Goal: Transaction & Acquisition: Purchase product/service

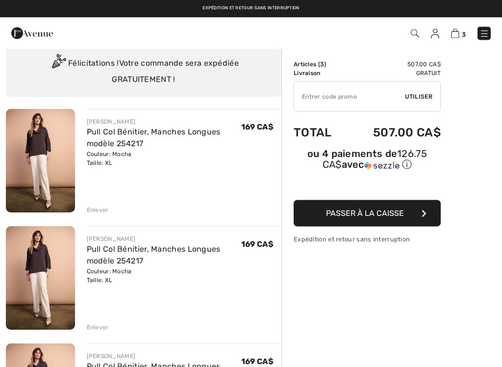
scroll to position [31, 0]
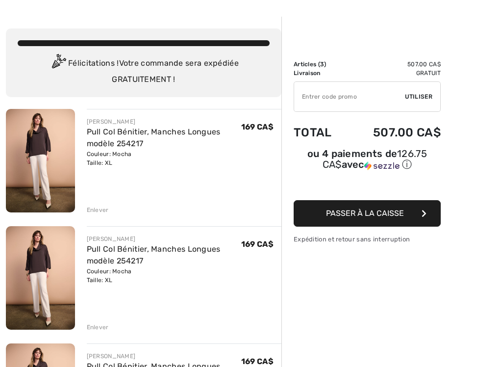
click at [102, 208] on div "Enlever" at bounding box center [98, 209] width 22 height 9
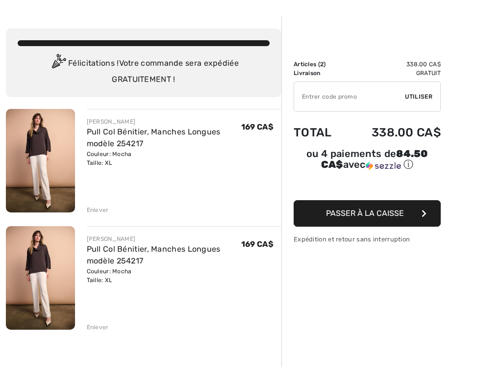
click at [100, 213] on div "Enlever" at bounding box center [98, 209] width 22 height 9
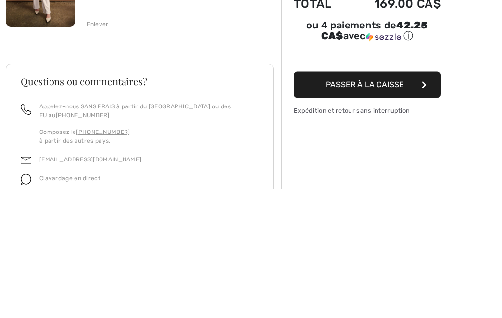
scroll to position [214, 0]
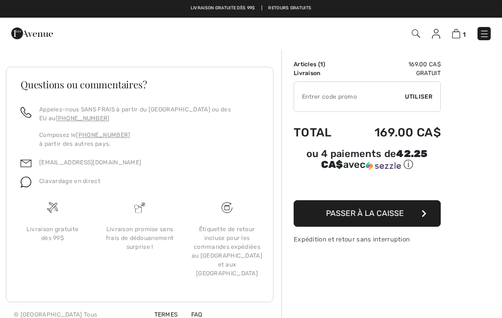
click at [403, 216] on button "Passer à la caisse" at bounding box center [367, 213] width 147 height 26
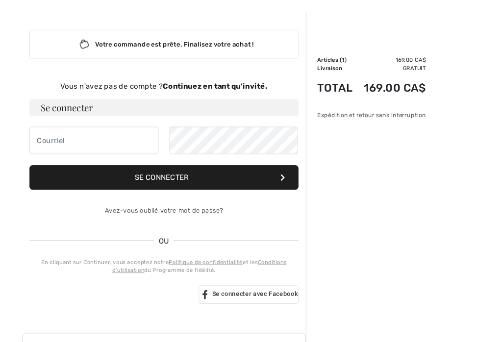
scroll to position [37, 0]
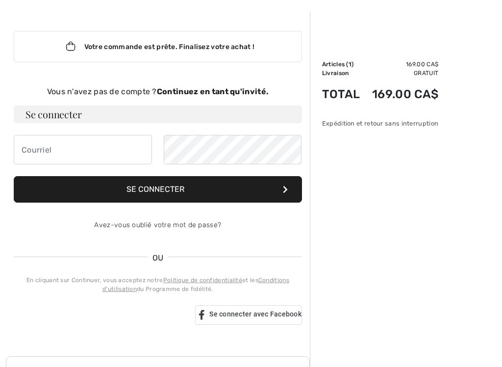
click at [25, 108] on h3 "Se connecter" at bounding box center [158, 114] width 288 height 18
click at [37, 145] on input "email" at bounding box center [83, 149] width 138 height 29
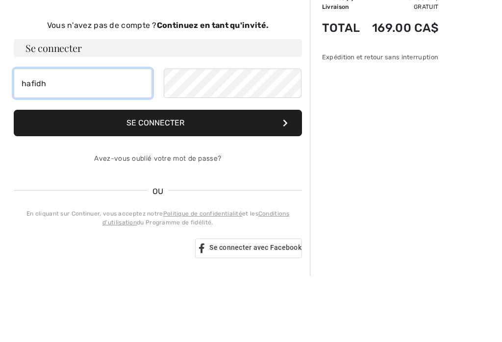
type input "hafidha"
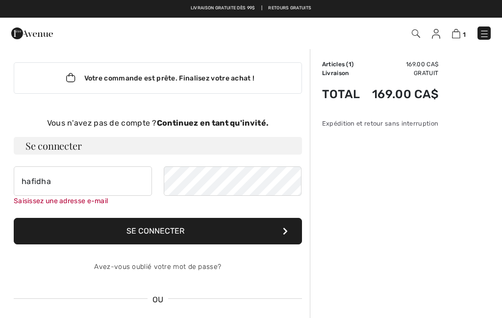
scroll to position [0, 0]
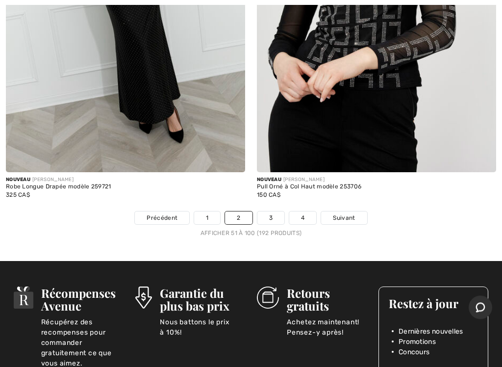
scroll to position [10486, 0]
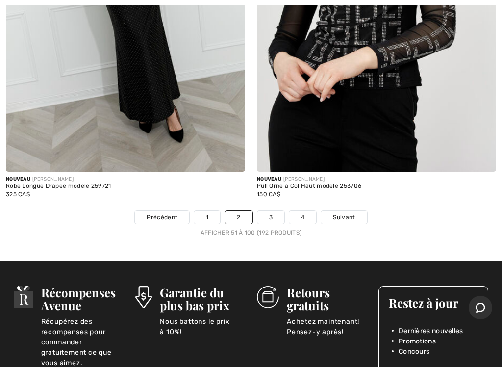
click at [271, 211] on link "3" at bounding box center [270, 217] width 27 height 13
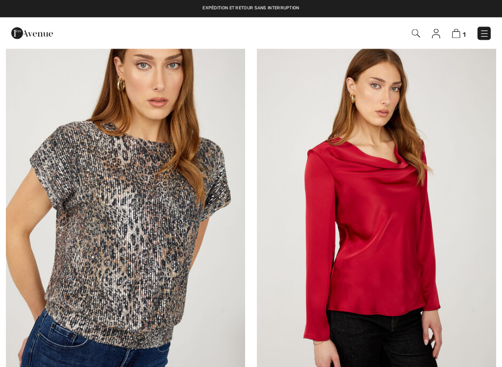
checkbox input "true"
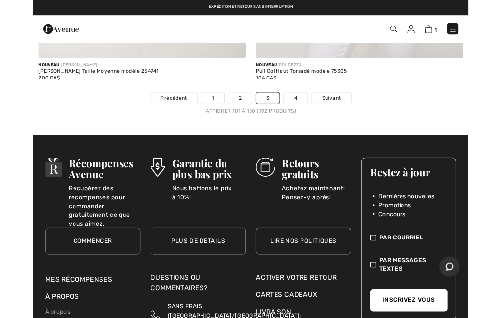
scroll to position [10581, 0]
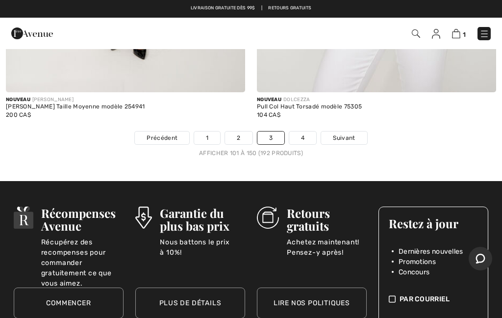
click at [297, 134] on link "4" at bounding box center [302, 137] width 27 height 13
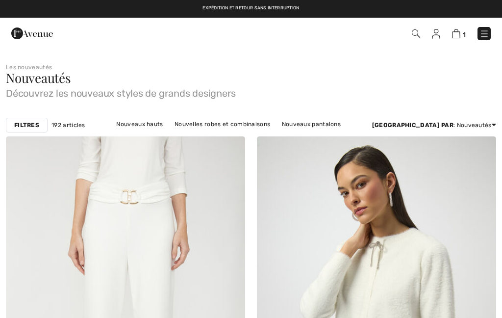
checkbox input "true"
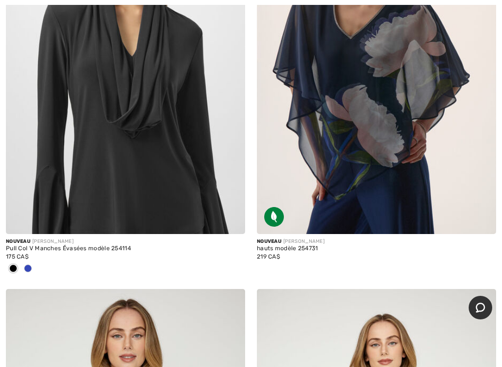
scroll to position [698, 0]
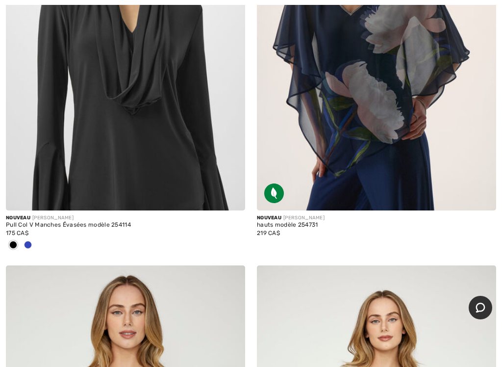
click at [159, 140] on img at bounding box center [125, 31] width 239 height 359
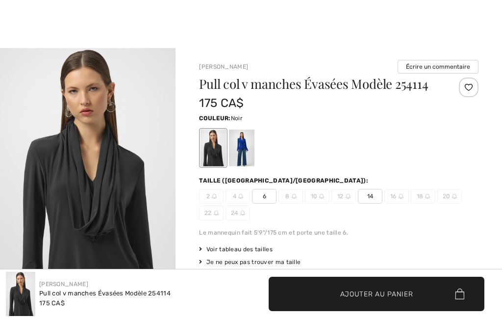
checkbox input "true"
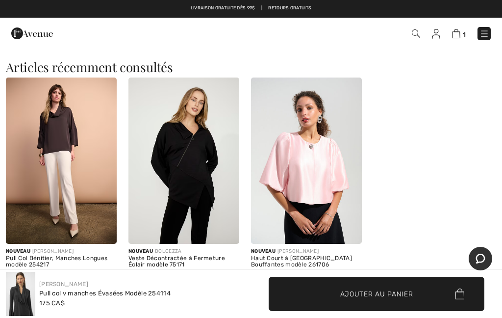
scroll to position [1016, 0]
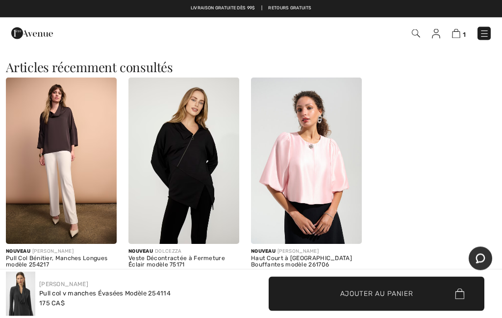
click at [60, 151] on img at bounding box center [61, 161] width 111 height 166
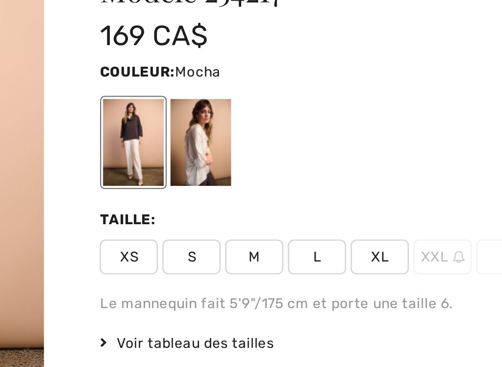
click at [199, 124] on div "Couleur: Mocha" at bounding box center [338, 152] width 279 height 56
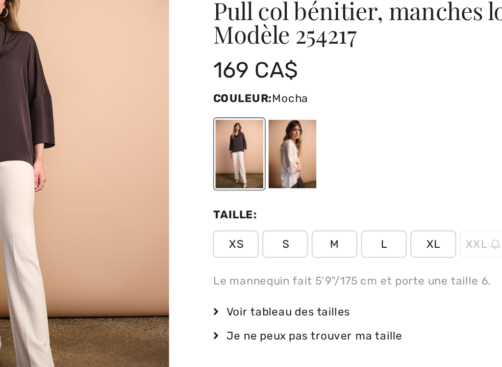
click at [305, 201] on span "XL" at bounding box center [317, 208] width 25 height 15
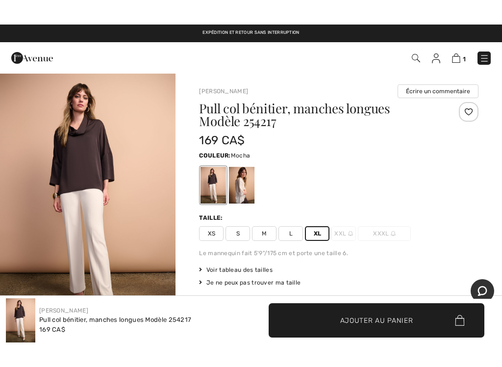
scroll to position [2, 0]
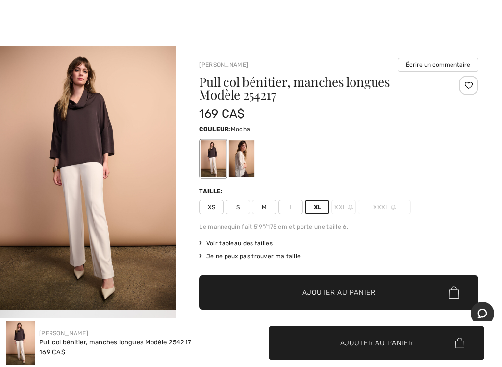
click at [336, 294] on span "Ajouter au panier" at bounding box center [338, 292] width 73 height 10
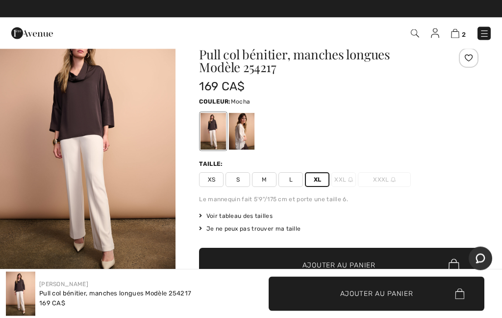
scroll to position [27, 0]
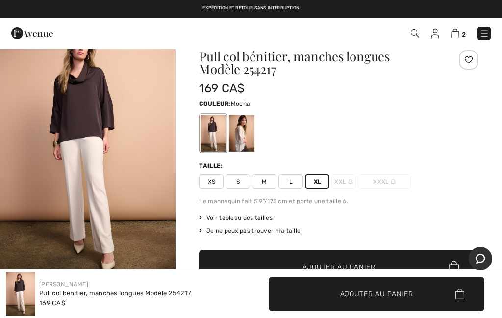
click at [459, 28] on link "2" at bounding box center [458, 33] width 15 height 12
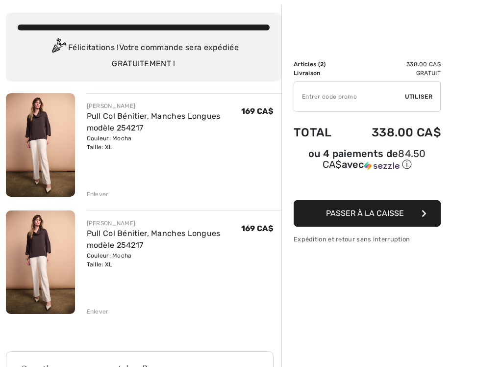
scroll to position [50, 0]
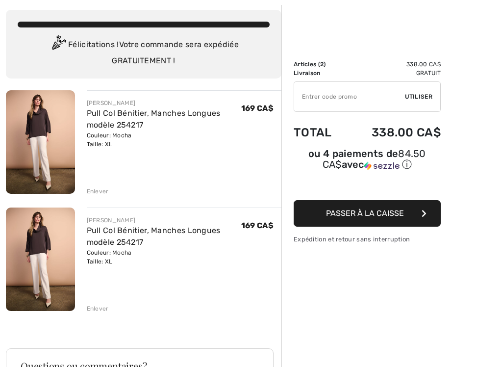
click at [98, 197] on div "[PERSON_NAME] Pull Col Bénitier, Manches Longues modèle 254217 Couleur: Mocha T…" at bounding box center [143, 353] width 275 height 526
click at [97, 191] on div "Enlever" at bounding box center [98, 191] width 22 height 9
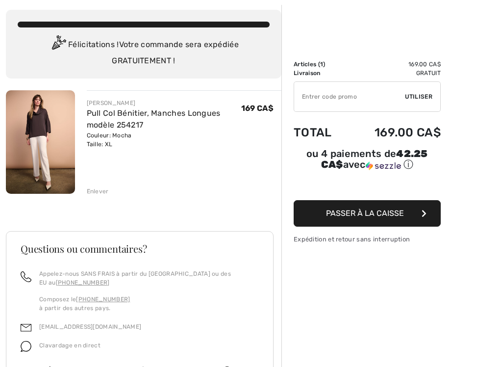
click at [359, 205] on button "Passer à la caisse" at bounding box center [367, 213] width 147 height 26
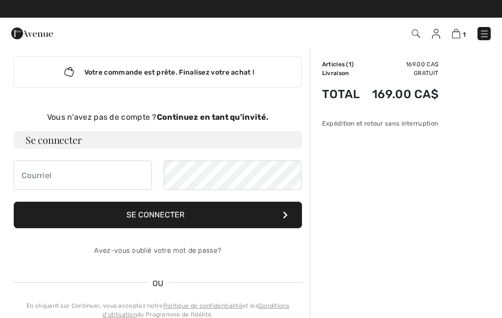
scroll to position [7, 0]
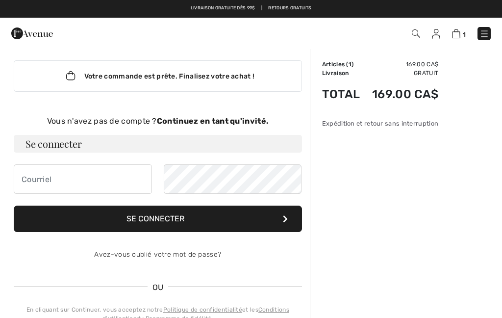
click at [241, 74] on div "Votre commande est prête. Finalisez votre achat !" at bounding box center [158, 75] width 288 height 31
click at [219, 124] on strong "Continuez en tant qu'invité." at bounding box center [213, 120] width 112 height 9
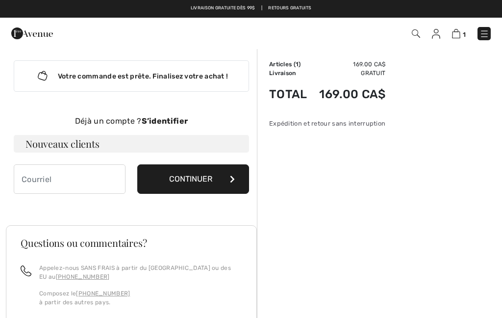
click at [201, 172] on button "Continuer" at bounding box center [193, 178] width 112 height 29
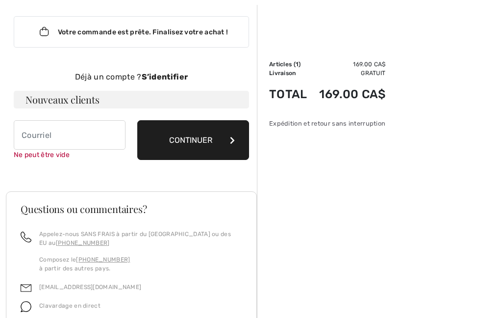
scroll to position [101, 0]
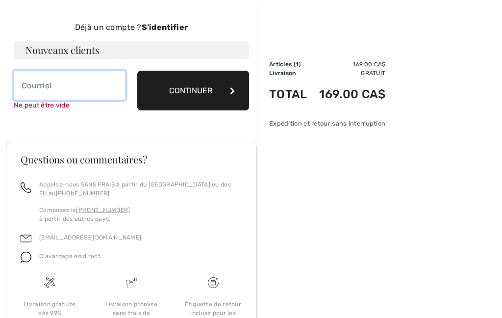
click at [29, 93] on input "email" at bounding box center [70, 85] width 112 height 29
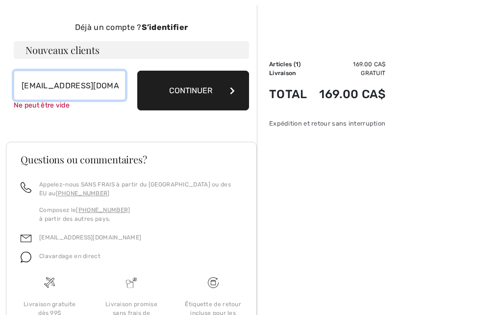
type input "hafidhahouari@hotmail.com"
click at [209, 88] on button "Continuer" at bounding box center [193, 91] width 112 height 40
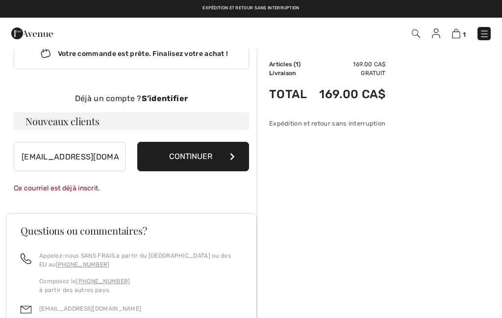
scroll to position [0, 0]
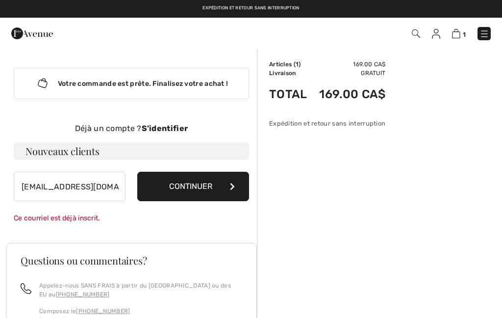
click at [210, 180] on button "Continuer" at bounding box center [193, 186] width 112 height 29
click at [235, 184] on button "Continuer" at bounding box center [193, 186] width 112 height 29
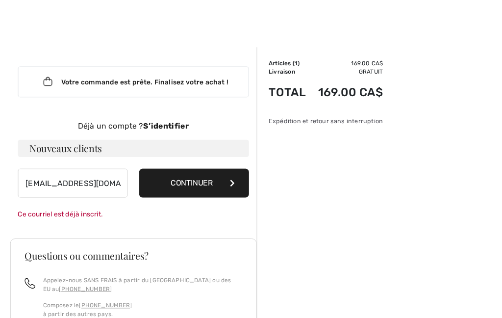
scroll to position [3, 0]
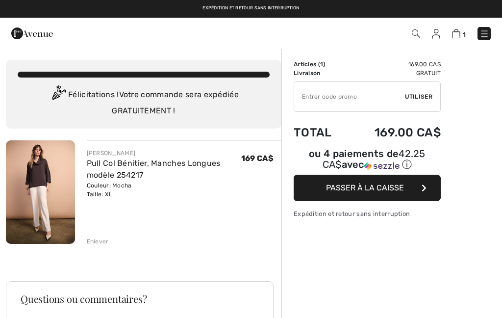
scroll to position [77, 0]
